Goal: Task Accomplishment & Management: Complete application form

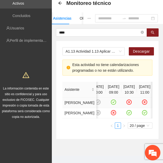
scroll to position [0, 16]
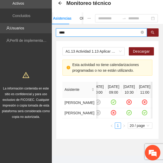
drag, startPoint x: 80, startPoint y: 32, endPoint x: 37, endPoint y: 29, distance: 43.8
click at [37, 29] on section "Solicitudes Proyectos Activos Concluidos Usuarios Perfil de implementadora La i…" at bounding box center [81, 71] width 163 height 198
paste input "***"
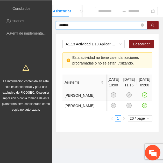
scroll to position [42, 0]
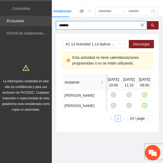
drag, startPoint x: 78, startPoint y: 16, endPoint x: 41, endPoint y: 16, distance: 36.7
click at [41, 16] on section "Solicitudes Proyectos Activos Concluidos Usuarios Perfil de implementadora La i…" at bounding box center [81, 64] width 163 height 198
paste input "***"
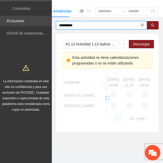
scroll to position [30, 0]
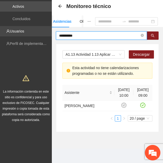
drag, startPoint x: 87, startPoint y: 30, endPoint x: 43, endPoint y: 24, distance: 44.9
click at [43, 24] on section "**********" at bounding box center [81, 69] width 163 height 188
paste input "**"
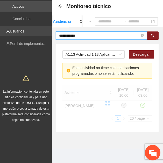
scroll to position [25, 0]
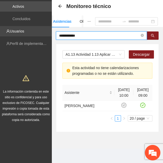
drag, startPoint x: 88, startPoint y: 37, endPoint x: 48, endPoint y: 34, distance: 40.2
click at [48, 34] on section "**********" at bounding box center [81, 69] width 163 height 188
paste input "*"
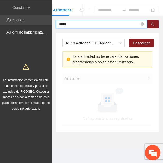
scroll to position [30, 0]
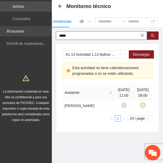
drag, startPoint x: 75, startPoint y: 31, endPoint x: 35, endPoint y: 28, distance: 41.0
click at [35, 28] on section "Solicitudes Proyectos Activos Concluidos Usuarios Perfil de implementadora La i…" at bounding box center [81, 69] width 163 height 188
paste input "********"
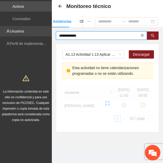
scroll to position [36, 0]
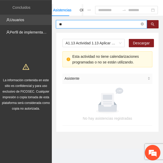
type input "*"
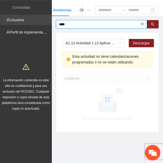
scroll to position [42, 0]
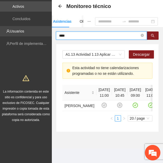
drag, startPoint x: 69, startPoint y: 18, endPoint x: 50, endPoint y: 16, distance: 19.2
click at [50, 16] on section "Solicitudes Proyectos Activos Concluidos Usuarios Perfil de implementadora La i…" at bounding box center [81, 69] width 163 height 188
paste input "*"
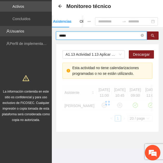
scroll to position [30, 0]
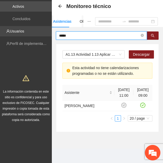
drag, startPoint x: 74, startPoint y: 33, endPoint x: 41, endPoint y: 29, distance: 32.8
click at [41, 29] on section "Solicitudes Proyectos Activos Concluidos Usuarios Perfil de implementadora La i…" at bounding box center [81, 69] width 163 height 188
paste input "****"
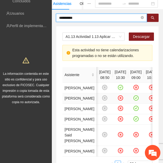
scroll to position [0, 56]
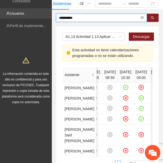
drag, startPoint x: 78, startPoint y: 17, endPoint x: 43, endPoint y: 16, distance: 35.2
click at [43, 16] on section "Solicitudes Proyectos Activos Concluidos Usuarios Perfil de implementadora La i…" at bounding box center [81, 83] width 163 height 251
paste input "text"
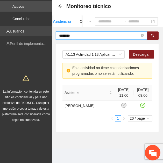
scroll to position [0, 0]
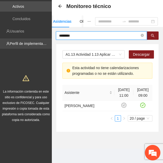
drag, startPoint x: 91, startPoint y: 31, endPoint x: 16, endPoint y: 36, distance: 74.6
click at [16, 36] on section "Solicitudes Proyectos Activos Concluidos Usuarios Perfil de implementadora La i…" at bounding box center [81, 69] width 163 height 188
paste input "text"
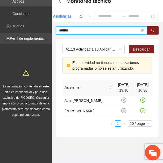
scroll to position [42, 0]
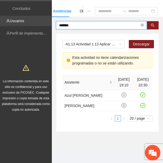
drag, startPoint x: 85, startPoint y: 16, endPoint x: 47, endPoint y: 18, distance: 37.3
click at [47, 18] on section "Solicitudes Proyectos Activos Concluidos Usuarios Perfil de implementadora La i…" at bounding box center [81, 64] width 163 height 198
paste input "text"
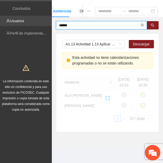
scroll to position [36, 0]
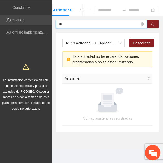
type input "*"
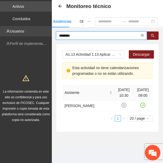
scroll to position [30, 0]
drag, startPoint x: 75, startPoint y: 29, endPoint x: 48, endPoint y: 27, distance: 27.5
click at [48, 27] on section "Solicitudes Proyectos Activos Concluidos Usuarios Perfil de implementadora La i…" at bounding box center [81, 69] width 163 height 188
paste input "text"
drag, startPoint x: 85, startPoint y: 32, endPoint x: 44, endPoint y: 26, distance: 41.0
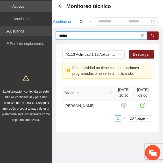
click at [44, 26] on section "Solicitudes Proyectos Activos Concluidos Usuarios Perfil de implementadora La i…" at bounding box center [81, 69] width 163 height 188
paste input "*"
drag, startPoint x: 89, startPoint y: 31, endPoint x: 48, endPoint y: 26, distance: 41.1
click at [48, 26] on section "Solicitudes Proyectos Activos Concluidos Usuarios Perfil de implementadora La i…" at bounding box center [81, 69] width 163 height 188
paste input "text"
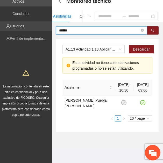
drag, startPoint x: 74, startPoint y: 30, endPoint x: 46, endPoint y: 28, distance: 28.5
click at [47, 28] on section "Solicitudes Proyectos Activos Concluidos Usuarios Perfil de implementadora La i…" at bounding box center [81, 66] width 163 height 193
paste input "text"
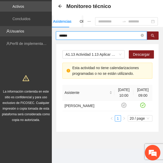
drag, startPoint x: 74, startPoint y: 29, endPoint x: 43, endPoint y: 28, distance: 31.6
click at [43, 28] on section "Solicitudes Proyectos Activos Concluidos Usuarios Perfil de implementadora La i…" at bounding box center [81, 69] width 163 height 188
paste input "text"
drag, startPoint x: 80, startPoint y: 31, endPoint x: 44, endPoint y: 30, distance: 36.2
click at [44, 30] on section "Solicitudes Proyectos Activos Concluidos Usuarios Perfil de implementadora La i…" at bounding box center [81, 69] width 163 height 188
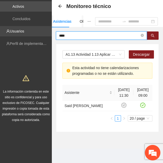
paste input "text"
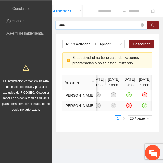
scroll to position [0, 0]
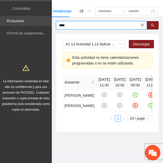
drag, startPoint x: 79, startPoint y: 20, endPoint x: 49, endPoint y: 13, distance: 31.0
click at [49, 14] on section "Solicitudes Proyectos Activos Concluidos Usuarios Perfil de implementadora La i…" at bounding box center [81, 64] width 163 height 198
paste input "**"
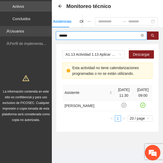
scroll to position [30, 0]
drag, startPoint x: 82, startPoint y: 31, endPoint x: 27, endPoint y: 30, distance: 55.1
click at [27, 30] on section "Solicitudes Proyectos Activos Concluidos Usuarios Perfil de implementadora La i…" at bounding box center [81, 69] width 163 height 188
paste input "***"
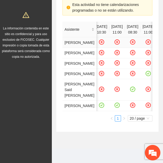
scroll to position [0, 0]
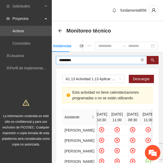
click at [90, 56] on span "*********" at bounding box center [101, 60] width 91 height 8
type input "*"
paste input "*****"
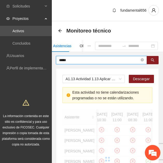
scroll to position [0, 26]
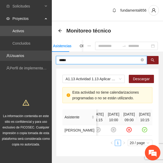
drag, startPoint x: 72, startPoint y: 63, endPoint x: 50, endPoint y: 59, distance: 22.5
click at [50, 59] on section "Solicitudes Proyectos Activos Concluidos Usuarios Perfil de implementadora La i…" at bounding box center [81, 94] width 163 height 188
paste input "text"
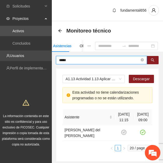
scroll to position [0, 0]
drag, startPoint x: 69, startPoint y: 59, endPoint x: 43, endPoint y: 59, distance: 26.6
click at [43, 59] on section "Solicitudes Proyectos Activos Concluidos Usuarios Perfil de implementadora La i…" at bounding box center [81, 96] width 163 height 193
paste input "**"
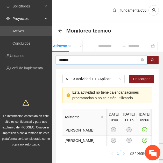
scroll to position [0, 3]
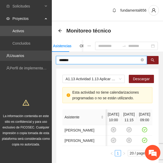
drag, startPoint x: 73, startPoint y: 62, endPoint x: 46, endPoint y: 58, distance: 27.7
click at [46, 58] on section "Solicitudes Proyectos Activos Concluidos Usuarios Perfil de implementadora La i…" at bounding box center [81, 99] width 163 height 198
paste input "text"
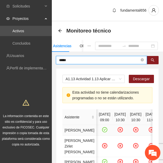
scroll to position [0, 77]
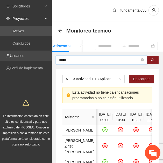
drag, startPoint x: 79, startPoint y: 60, endPoint x: 32, endPoint y: 58, distance: 47.1
click at [32, 58] on section "Solicitudes Proyectos Activos Concluidos Usuarios Perfil de implementadora La i…" at bounding box center [81, 120] width 163 height 241
paste input "text"
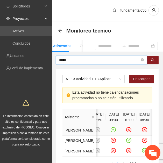
scroll to position [0, 55]
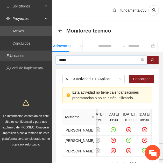
drag, startPoint x: 71, startPoint y: 59, endPoint x: 44, endPoint y: 60, distance: 26.9
click at [44, 60] on section "Solicitudes Proyectos Activos Concluidos Usuarios Perfil de implementadora La i…" at bounding box center [81, 104] width 163 height 209
paste input "*"
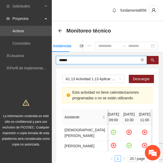
click at [77, 59] on input "******" at bounding box center [99, 60] width 80 height 6
type input "*"
paste input "*******"
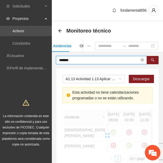
scroll to position [0, 0]
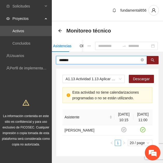
click at [74, 59] on input "*******" at bounding box center [99, 60] width 80 height 6
type input "*"
paste input "********"
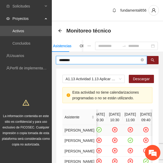
scroll to position [0, 67]
drag, startPoint x: 80, startPoint y: 63, endPoint x: 51, endPoint y: 62, distance: 29.0
click at [51, 62] on section "Solicitudes Proyectos Activos Concluidos Usuarios Perfil de implementadora La i…" at bounding box center [81, 123] width 163 height 246
paste input "text"
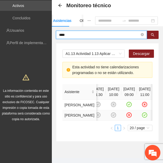
scroll to position [0, 26]
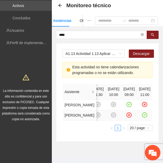
click at [125, 121] on td at bounding box center [129, 116] width 16 height 11
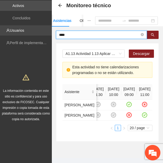
drag, startPoint x: 67, startPoint y: 33, endPoint x: 50, endPoint y: 33, distance: 17.6
click at [50, 33] on section "Solicitudes Proyectos Activos Concluidos Usuarios Perfil de implementadora La i…" at bounding box center [81, 74] width 163 height 198
paste input "text"
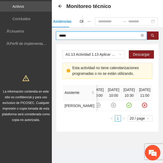
drag, startPoint x: 71, startPoint y: 34, endPoint x: 53, endPoint y: 35, distance: 17.9
click at [53, 35] on div "**** A1.13 Actividad 1.13 Aplicar encuestas diagnósticas con instrumento Posit,…" at bounding box center [107, 82] width 111 height 101
paste input "*"
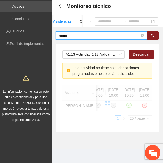
scroll to position [0, 3]
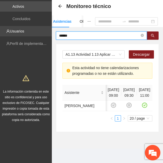
drag, startPoint x: 69, startPoint y: 36, endPoint x: 47, endPoint y: 35, distance: 22.2
click at [47, 35] on section "Solicitudes Proyectos Activos Concluidos Usuarios Perfil de implementadora La i…" at bounding box center [81, 69] width 163 height 188
paste input "*"
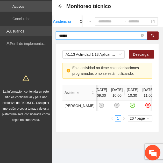
drag, startPoint x: 77, startPoint y: 35, endPoint x: 43, endPoint y: 32, distance: 33.8
click at [43, 32] on section "Solicitudes Proyectos Activos Concluidos Usuarios Perfil de implementadora La i…" at bounding box center [81, 69] width 163 height 188
paste input "**"
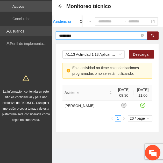
scroll to position [0, 0]
drag, startPoint x: 80, startPoint y: 36, endPoint x: 44, endPoint y: 30, distance: 36.6
click at [44, 30] on section "Solicitudes Proyectos Activos Concluidos Usuarios Perfil de implementadora La i…" at bounding box center [81, 69] width 163 height 188
paste input "text"
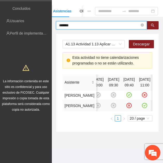
scroll to position [0, 26]
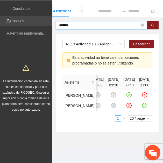
drag, startPoint x: 82, startPoint y: 23, endPoint x: 42, endPoint y: 18, distance: 39.6
click at [42, 18] on section "Solicitudes Proyectos Activos Concluidos Usuarios Perfil de implementadora La i…" at bounding box center [81, 64] width 163 height 198
paste input "**"
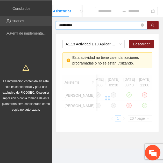
scroll to position [36, 0]
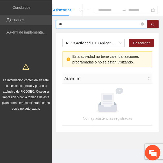
type input "*"
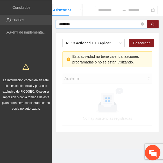
scroll to position [30, 0]
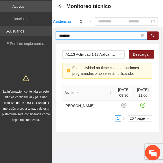
drag, startPoint x: 78, startPoint y: 30, endPoint x: 36, endPoint y: 29, distance: 41.9
click at [36, 30] on section "Solicitudes Proyectos Activos Concluidos Usuarios Perfil de implementadora La i…" at bounding box center [81, 69] width 163 height 188
paste input "text"
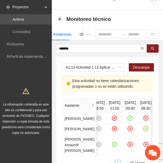
scroll to position [11, 0]
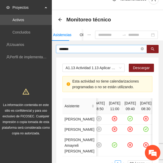
click at [65, 47] on input "*******" at bounding box center [99, 49] width 80 height 6
type input "*"
paste input "*****"
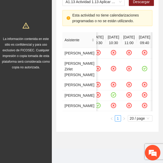
scroll to position [0, 0]
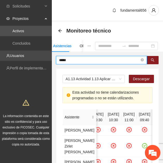
drag, startPoint x: 73, startPoint y: 61, endPoint x: 43, endPoint y: 61, distance: 30.0
click at [43, 61] on section "Solicitudes Proyectos Activos Concluidos Usuarios Perfil de implementadora La i…" at bounding box center [81, 120] width 163 height 241
paste input "text"
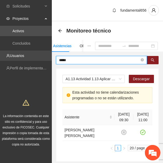
drag, startPoint x: 85, startPoint y: 60, endPoint x: 34, endPoint y: 57, distance: 51.5
click at [34, 57] on section "Solicitudes Proyectos Activos Concluidos Usuarios Perfil de implementadora La i…" at bounding box center [81, 96] width 163 height 193
paste input "*"
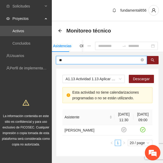
type input "*"
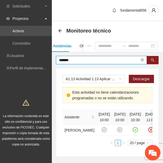
click at [87, 62] on input "*******" at bounding box center [99, 60] width 80 height 6
type input "*"
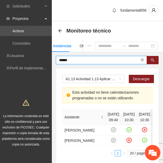
click at [82, 58] on input "******" at bounding box center [99, 60] width 80 height 6
type input "*"
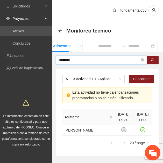
drag, startPoint x: 86, startPoint y: 60, endPoint x: 60, endPoint y: 59, distance: 26.4
click at [60, 59] on input "********" at bounding box center [99, 60] width 80 height 6
paste input "text"
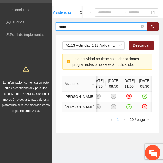
scroll to position [0, 10]
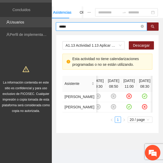
drag, startPoint x: 75, startPoint y: 26, endPoint x: 50, endPoint y: 26, distance: 24.8
click at [50, 26] on section "Solicitudes Proyectos Activos Concluidos Usuarios Perfil de implementadora La i…" at bounding box center [81, 65] width 163 height 198
paste input "text"
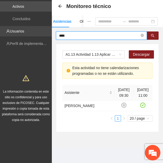
scroll to position [0, 0]
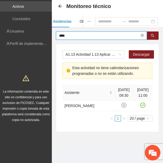
drag, startPoint x: 77, startPoint y: 28, endPoint x: 43, endPoint y: 32, distance: 33.9
click at [43, 32] on section "Solicitudes Proyectos Activos Concluidos Usuarios Perfil de implementadora La i…" at bounding box center [81, 69] width 163 height 188
paste input "**********"
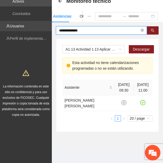
drag, startPoint x: 83, startPoint y: 32, endPoint x: 45, endPoint y: 28, distance: 38.2
click at [45, 28] on section "**********" at bounding box center [81, 66] width 163 height 193
paste input "text"
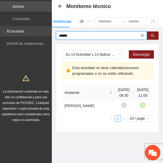
drag, startPoint x: 77, startPoint y: 30, endPoint x: 41, endPoint y: 29, distance: 36.2
click at [41, 29] on section "Solicitudes Proyectos Activos Concluidos Usuarios Perfil de implementadora La i…" at bounding box center [81, 69] width 163 height 188
paste input "*******"
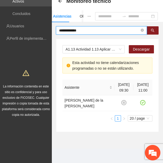
drag, startPoint x: 94, startPoint y: 30, endPoint x: 41, endPoint y: 33, distance: 52.3
click at [41, 33] on section "**********" at bounding box center [81, 66] width 163 height 193
paste input "text"
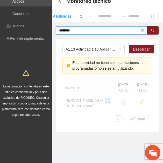
scroll to position [34, 0]
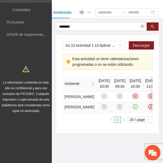
click at [134, 113] on td at bounding box center [135, 107] width 16 height 11
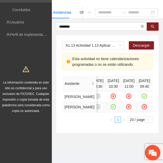
scroll to position [0, 49]
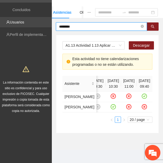
drag, startPoint x: 79, startPoint y: 28, endPoint x: 42, endPoint y: 26, distance: 37.0
click at [42, 26] on section "Solicitudes Proyectos Activos Concluidos Usuarios Perfil de implementadora La i…" at bounding box center [81, 65] width 163 height 198
paste input "text"
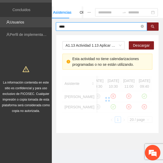
scroll to position [0, 26]
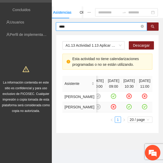
click at [142, 109] on icon "check-circle" at bounding box center [144, 107] width 4 height 4
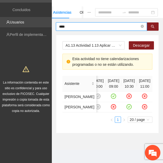
drag, startPoint x: 75, startPoint y: 26, endPoint x: 43, endPoint y: 27, distance: 32.1
click at [43, 27] on section "Solicitudes Proyectos Activos Concluidos Usuarios Perfil de implementadora La i…" at bounding box center [81, 65] width 163 height 198
paste input "***"
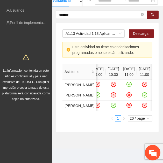
scroll to position [0, 0]
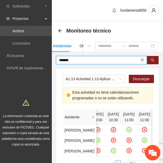
drag, startPoint x: 74, startPoint y: 61, endPoint x: 53, endPoint y: 59, distance: 21.0
click at [54, 59] on div "******* A1.13 Actividad 1.13 Aplicar encuestas diagnósticas con instrumento Pos…" at bounding box center [107, 117] width 111 height 122
paste input "*"
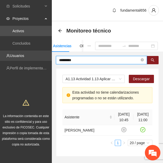
drag, startPoint x: 87, startPoint y: 61, endPoint x: 48, endPoint y: 57, distance: 39.0
click at [48, 57] on section "Solicitudes Proyectos Activos Concluidos Usuarios Perfil de implementadora La i…" at bounding box center [81, 94] width 163 height 188
paste input "text"
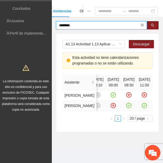
scroll to position [0, 49]
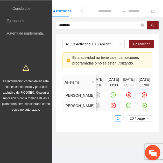
click at [143, 107] on icon "check-circle" at bounding box center [144, 106] width 2 height 2
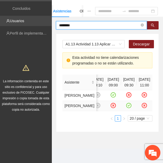
drag, startPoint x: 83, startPoint y: 23, endPoint x: 46, endPoint y: 19, distance: 36.9
click at [46, 19] on section "Solicitudes Proyectos Activos Concluidos Usuarios Perfil de implementadora La i…" at bounding box center [81, 64] width 163 height 198
paste input "text"
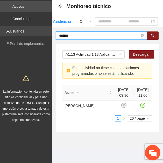
scroll to position [0, 0]
drag, startPoint x: 76, startPoint y: 31, endPoint x: 47, endPoint y: 29, distance: 28.5
click at [47, 29] on section "Solicitudes Proyectos Activos Concluidos Usuarios Perfil de implementadora La i…" at bounding box center [81, 69] width 163 height 188
paste input "text"
drag, startPoint x: 69, startPoint y: 31, endPoint x: 45, endPoint y: 27, distance: 23.7
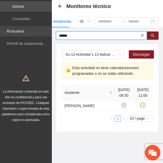
click at [46, 28] on section "Solicitudes Proyectos Activos Concluidos Usuarios Perfil de implementadora La i…" at bounding box center [81, 69] width 163 height 188
paste input "**"
drag, startPoint x: 75, startPoint y: 29, endPoint x: 49, endPoint y: 27, distance: 26.5
click at [49, 27] on section "Solicitudes Proyectos Activos Concluidos Usuarios Perfil de implementadora La i…" at bounding box center [81, 69] width 163 height 188
paste input "text"
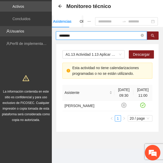
drag, startPoint x: 81, startPoint y: 32, endPoint x: 44, endPoint y: 31, distance: 36.5
click at [44, 31] on section "Solicitudes Proyectos Activos Concluidos Usuarios Perfil de implementadora La i…" at bounding box center [81, 69] width 163 height 188
paste input "text"
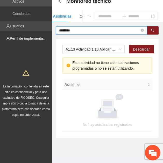
scroll to position [36, 0]
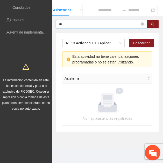
type input "*"
click at [77, 24] on input "text" at bounding box center [99, 24] width 80 height 6
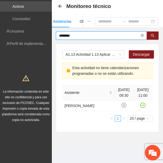
scroll to position [30, 0]
click at [82, 33] on input "********" at bounding box center [99, 36] width 80 height 6
type input "*"
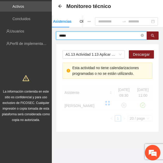
scroll to position [39, 0]
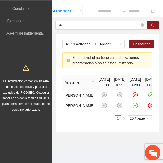
type input "*"
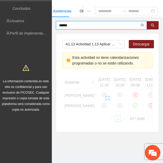
scroll to position [25, 0]
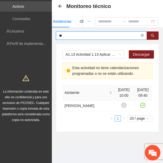
type input "*"
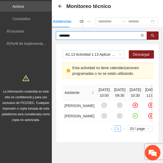
scroll to position [39, 0]
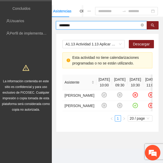
click at [86, 22] on input "********" at bounding box center [99, 25] width 80 height 6
type input "*"
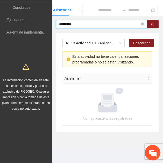
scroll to position [36, 0]
type input "*"
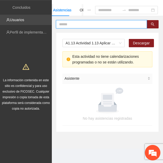
drag, startPoint x: 71, startPoint y: 26, endPoint x: 46, endPoint y: 20, distance: 26.3
click at [46, 20] on section "Solicitudes Proyectos Activos Concluidos Usuarios Perfil de implementadora La i…" at bounding box center [81, 63] width 163 height 199
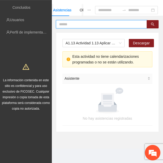
paste input "**********"
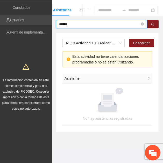
drag, startPoint x: 79, startPoint y: 23, endPoint x: 46, endPoint y: 25, distance: 33.7
click at [46, 25] on section "Solicitudes Proyectos Activos Concluidos Usuarios Perfil de implementadora La i…" at bounding box center [81, 63] width 163 height 199
paste input "**"
type input "*"
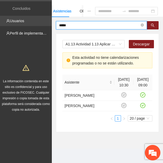
scroll to position [39, 0]
type input "*"
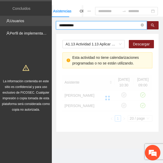
scroll to position [36, 0]
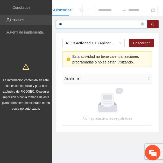
type input "*"
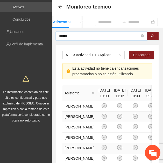
scroll to position [0, 0]
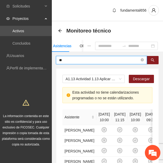
type input "*"
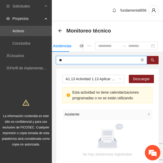
type input "*"
click at [69, 59] on input "text" at bounding box center [99, 60] width 80 height 6
click at [85, 61] on input "******" at bounding box center [99, 60] width 80 height 6
type input "*"
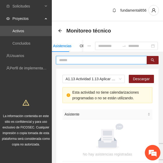
paste input "**********"
type input "*"
click at [90, 58] on input "********" at bounding box center [99, 60] width 80 height 6
type input "*"
paste input "*********"
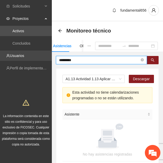
drag, startPoint x: 93, startPoint y: 61, endPoint x: 37, endPoint y: 57, distance: 55.2
click at [37, 57] on section "Solicitudes Proyectos Activos Concluidos Usuarios Perfil de implementadora La i…" at bounding box center [81, 99] width 163 height 199
paste input "text"
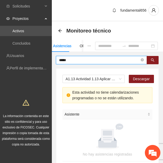
click at [79, 62] on input "*****" at bounding box center [99, 60] width 80 height 6
type input "*"
paste input "*****"
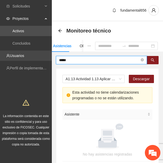
drag, startPoint x: 70, startPoint y: 59, endPoint x: 50, endPoint y: 58, distance: 20.2
click at [50, 58] on section "Solicitudes Proyectos Activos Concluidos Usuarios Perfil de implementadora La i…" at bounding box center [81, 99] width 163 height 199
paste input "text"
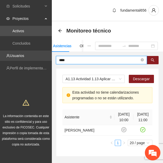
drag, startPoint x: 80, startPoint y: 59, endPoint x: 50, endPoint y: 59, distance: 29.7
click at [50, 59] on section "Solicitudes Proyectos Activos Concluidos Usuarios Perfil de implementadora La i…" at bounding box center [81, 94] width 163 height 188
paste input "*"
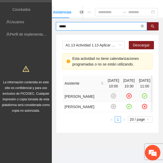
scroll to position [27, 0]
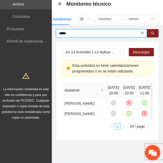
drag, startPoint x: 71, startPoint y: 34, endPoint x: 52, endPoint y: 34, distance: 19.1
click at [52, 34] on div "***** A1.13 Actividad 1.13 Aplicar encuestas diagnósticas con instrumento Posit…" at bounding box center [107, 84] width 111 height 111
paste input "text"
type input "*****"
